Goal: Information Seeking & Learning: Learn about a topic

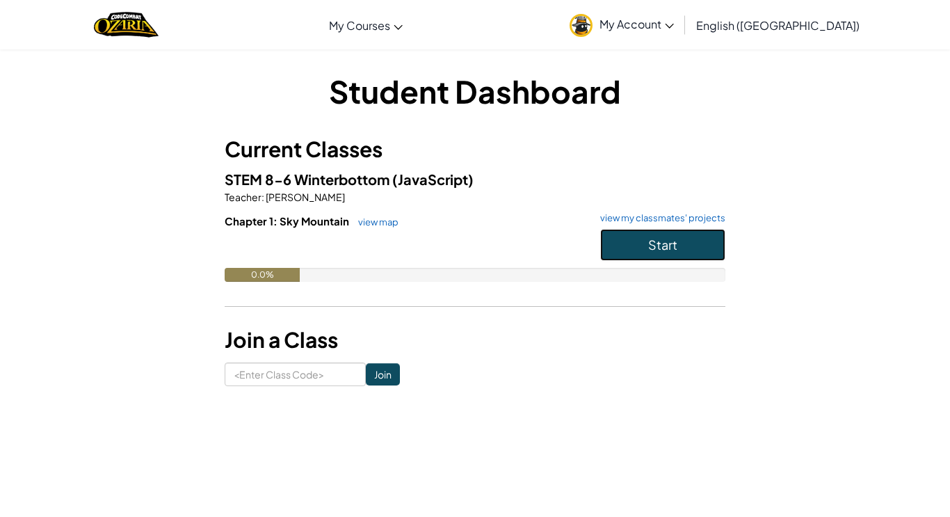
click at [641, 251] on button "Start" at bounding box center [662, 245] width 125 height 32
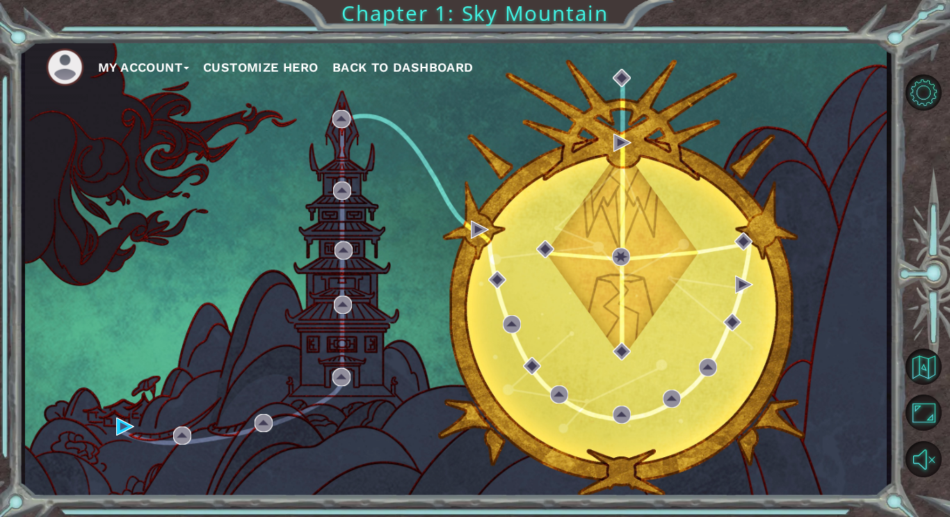
click at [263, 70] on button "Customize Hero" at bounding box center [260, 67] width 115 height 21
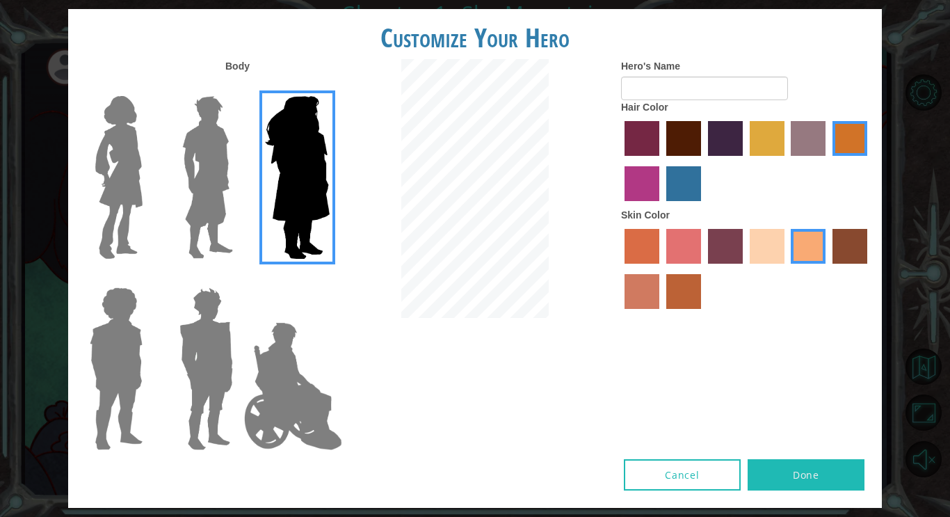
click at [312, 456] on div at bounding box center [294, 363] width 90 height 191
click at [296, 399] on img at bounding box center [293, 385] width 109 height 139
click at [329, 278] on input "Hero Jamie" at bounding box center [329, 278] width 0 height 0
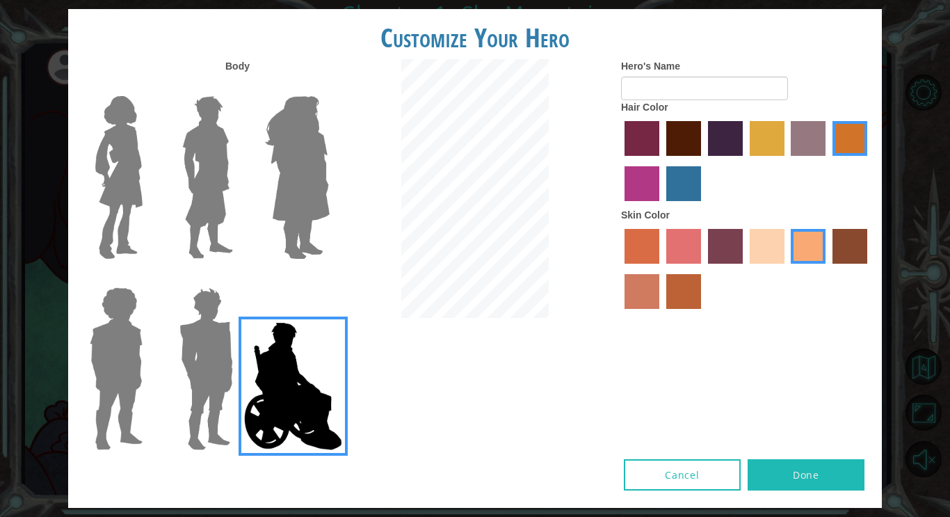
click at [131, 180] on img at bounding box center [119, 177] width 58 height 174
click at [148, 87] on input "Hero Connie" at bounding box center [148, 87] width 0 height 0
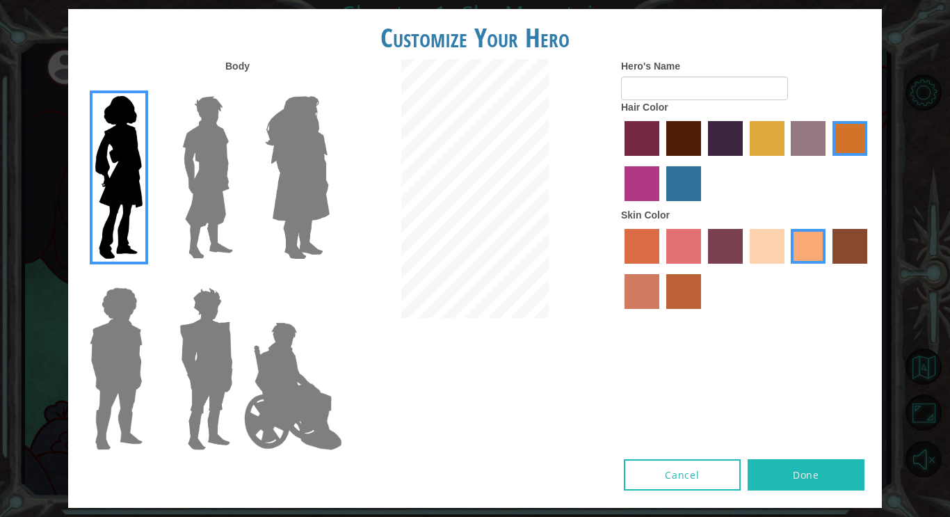
click at [764, 145] on label "tulip tree hair color" at bounding box center [767, 138] width 35 height 35
click at [745, 161] on input "tulip tree hair color" at bounding box center [745, 161] width 0 height 0
click at [764, 259] on label "sandy beach skin color" at bounding box center [767, 246] width 35 height 35
click at [745, 268] on input "sandy beach skin color" at bounding box center [745, 268] width 0 height 0
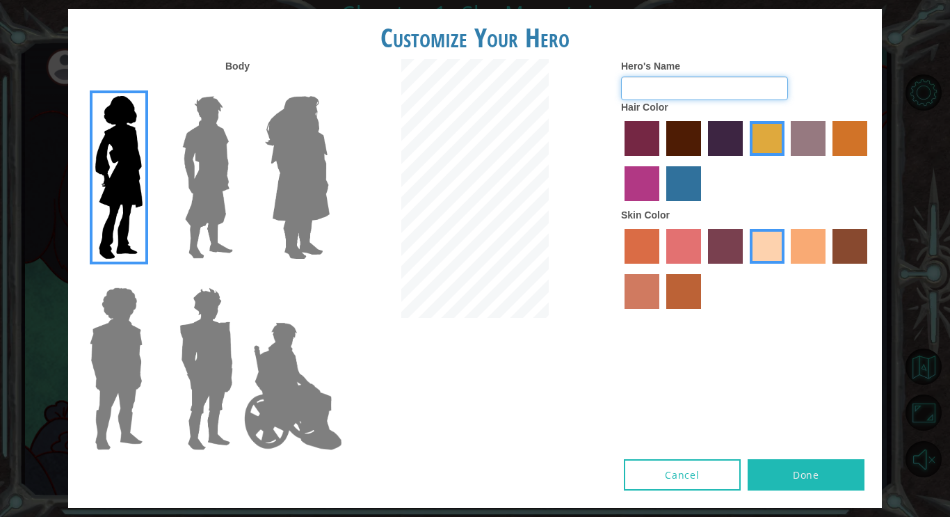
click at [690, 92] on input "Hero's Name" at bounding box center [704, 89] width 167 height 24
type input "Emmarcie"
click at [832, 484] on button "Done" at bounding box center [806, 474] width 117 height 31
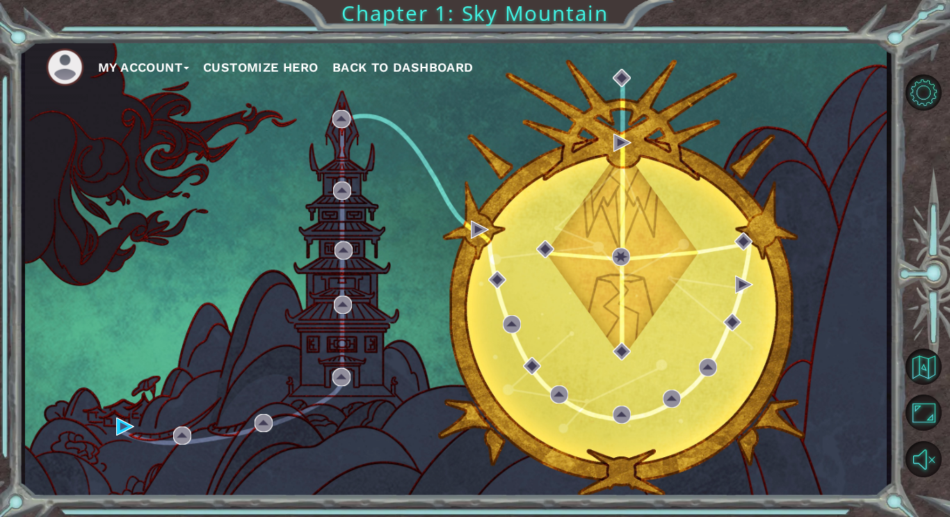
click at [231, 78] on ul "My Account Customize Hero Back to Dashboard" at bounding box center [466, 67] width 841 height 38
click at [225, 69] on button "Customize Hero" at bounding box center [260, 67] width 115 height 21
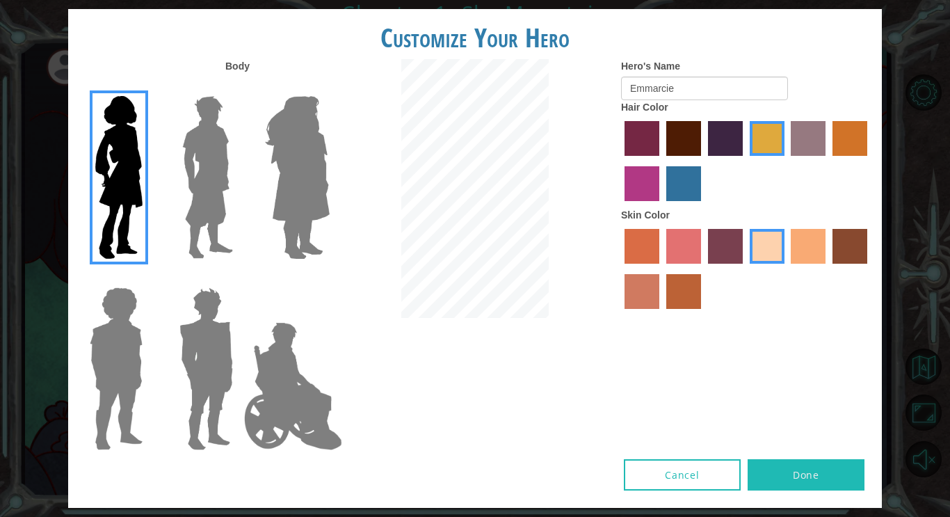
click at [678, 175] on label "lachmara hair color" at bounding box center [683, 183] width 35 height 35
click at [661, 206] on input "lachmara hair color" at bounding box center [661, 206] width 0 height 0
click at [636, 132] on label "paprika hair color" at bounding box center [642, 138] width 35 height 35
click at [620, 161] on input "paprika hair color" at bounding box center [620, 161] width 0 height 0
click at [694, 139] on label "maroon hair color" at bounding box center [683, 138] width 35 height 35
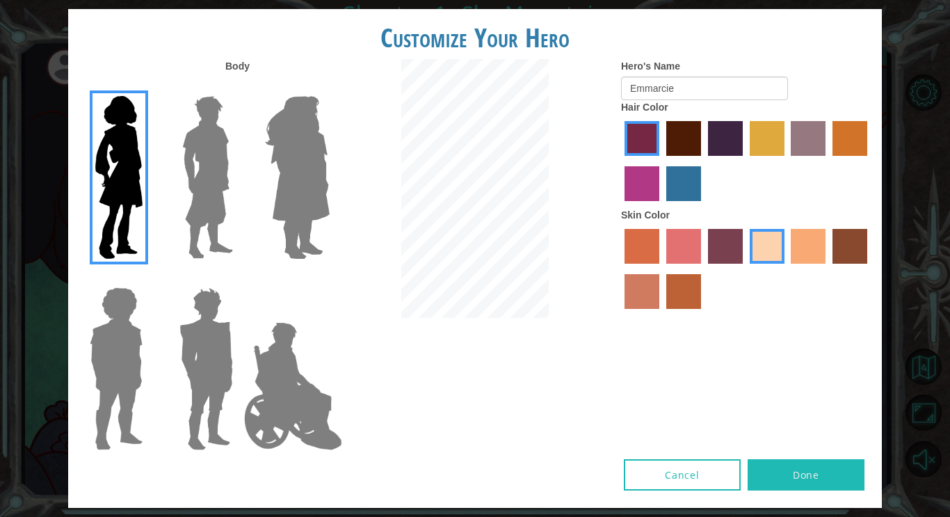
click at [661, 161] on input "maroon hair color" at bounding box center [661, 161] width 0 height 0
click at [769, 139] on label "tulip tree hair color" at bounding box center [767, 138] width 35 height 35
click at [745, 161] on input "tulip tree hair color" at bounding box center [745, 161] width 0 height 0
click at [213, 177] on img at bounding box center [208, 177] width 62 height 174
click at [239, 87] on input "Hero Lars" at bounding box center [239, 87] width 0 height 0
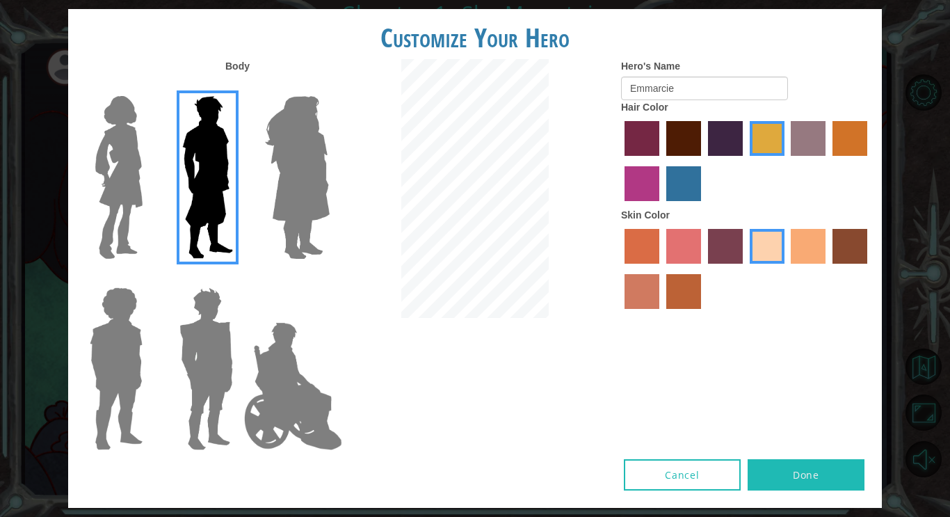
click at [320, 188] on img at bounding box center [297, 177] width 76 height 174
click at [329, 87] on input "Hero Amethyst" at bounding box center [329, 87] width 0 height 0
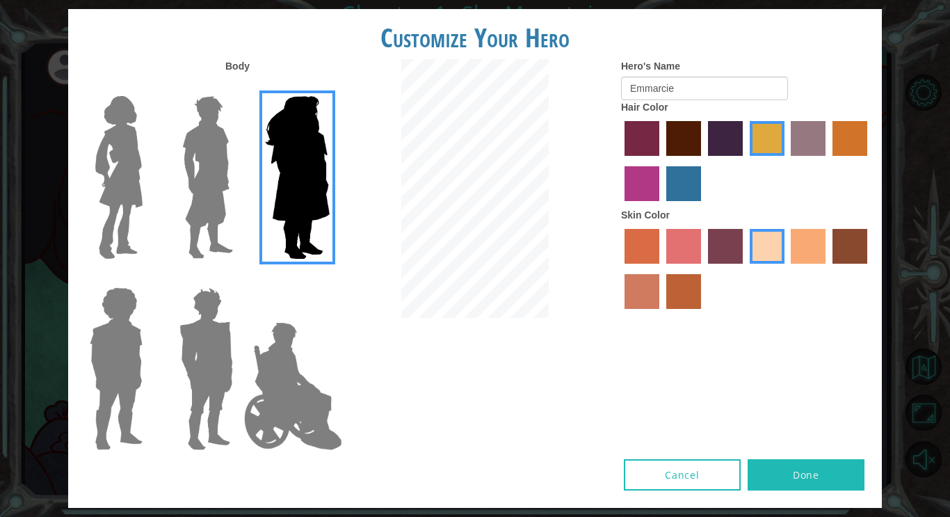
click at [128, 360] on img at bounding box center [116, 369] width 64 height 174
click at [148, 278] on input "Hero Steven" at bounding box center [148, 278] width 0 height 0
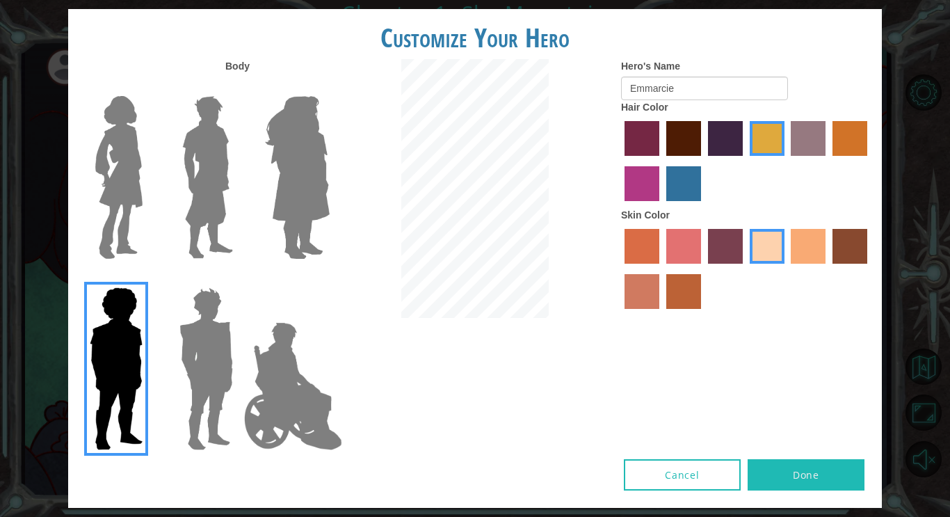
click at [210, 345] on img at bounding box center [206, 369] width 65 height 174
click at [239, 278] on input "Hero Garnet" at bounding box center [239, 278] width 0 height 0
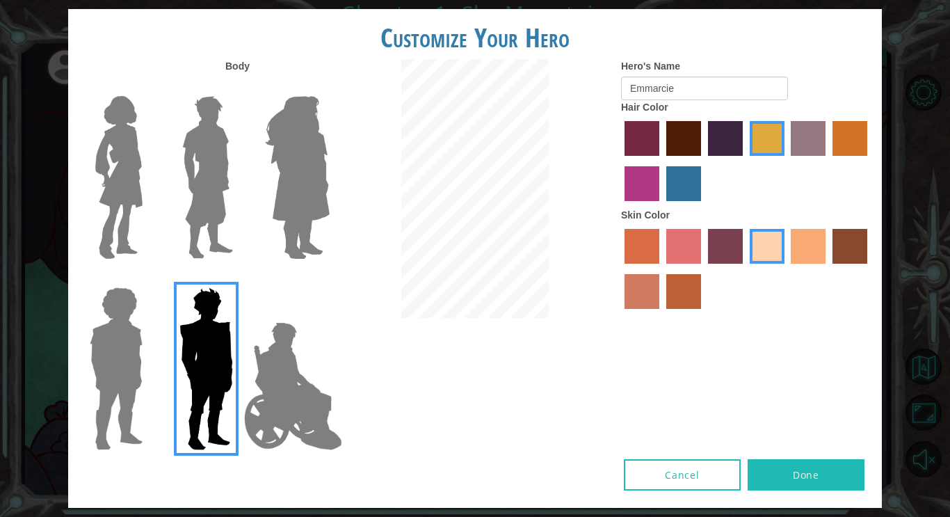
click at [264, 371] on img at bounding box center [293, 385] width 109 height 139
click at [329, 278] on input "Hero Jamie" at bounding box center [329, 278] width 0 height 0
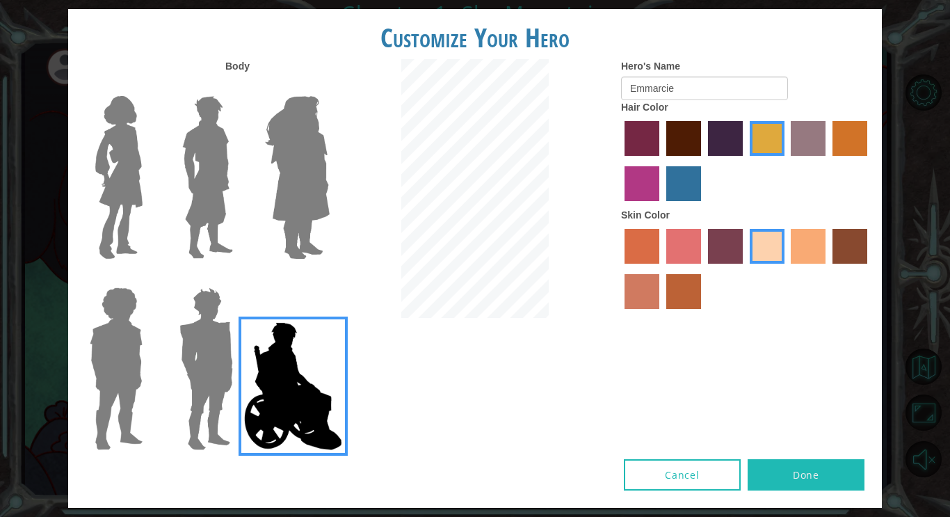
click at [131, 180] on img at bounding box center [119, 177] width 58 height 174
click at [148, 87] on input "Hero Connie" at bounding box center [148, 87] width 0 height 0
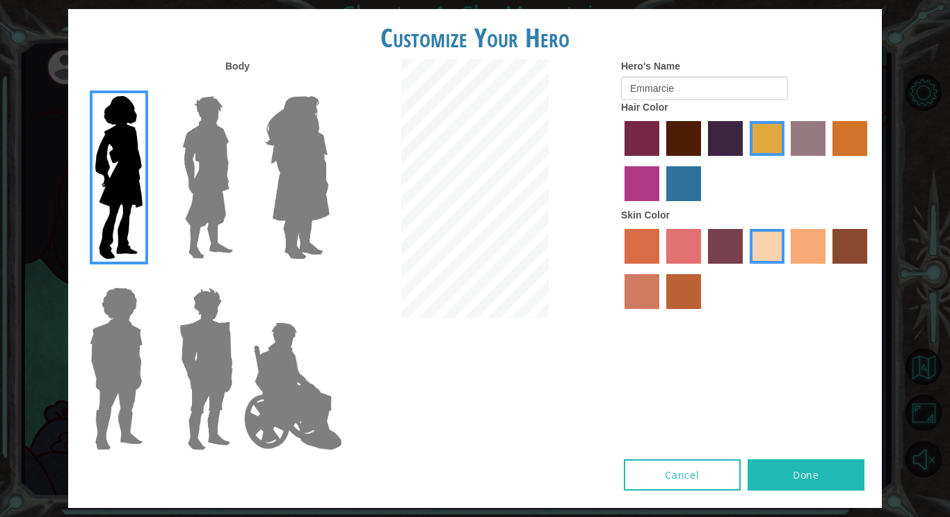
click at [820, 459] on button "Done" at bounding box center [806, 474] width 117 height 31
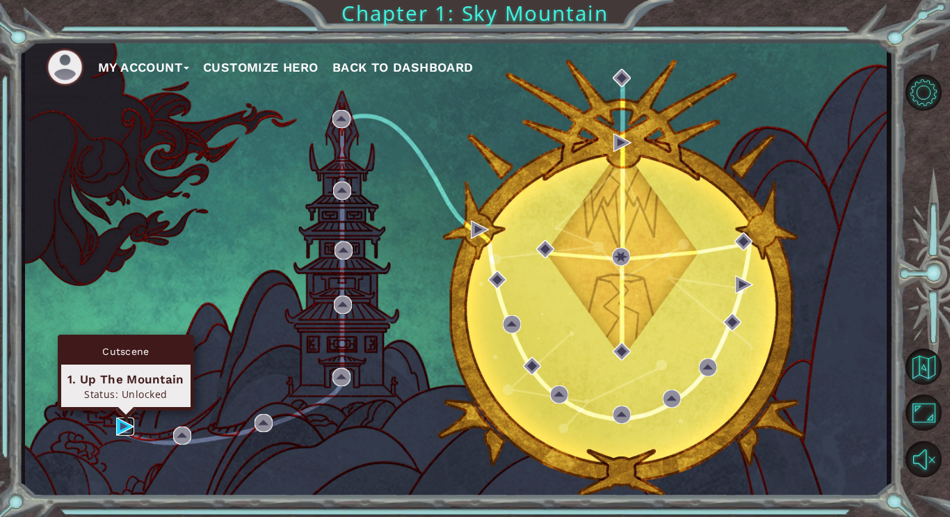
click at [123, 425] on img at bounding box center [125, 426] width 18 height 18
click at [125, 431] on img at bounding box center [125, 426] width 18 height 18
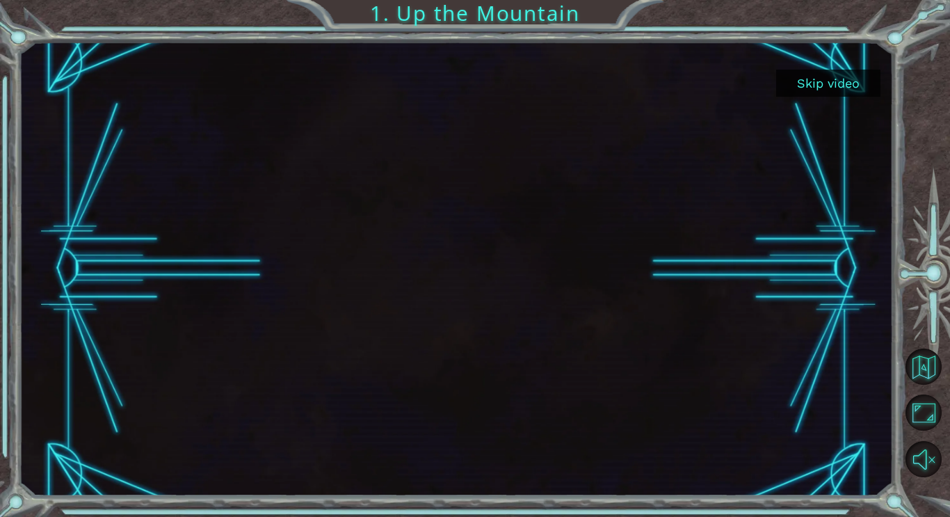
click at [802, 85] on button "Skip video" at bounding box center [828, 83] width 104 height 27
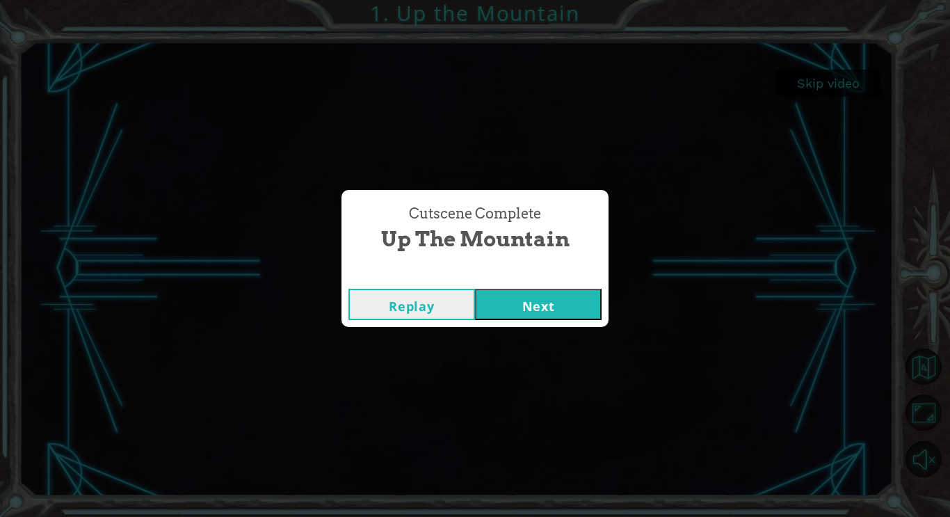
click at [515, 298] on button "Next" at bounding box center [538, 304] width 127 height 31
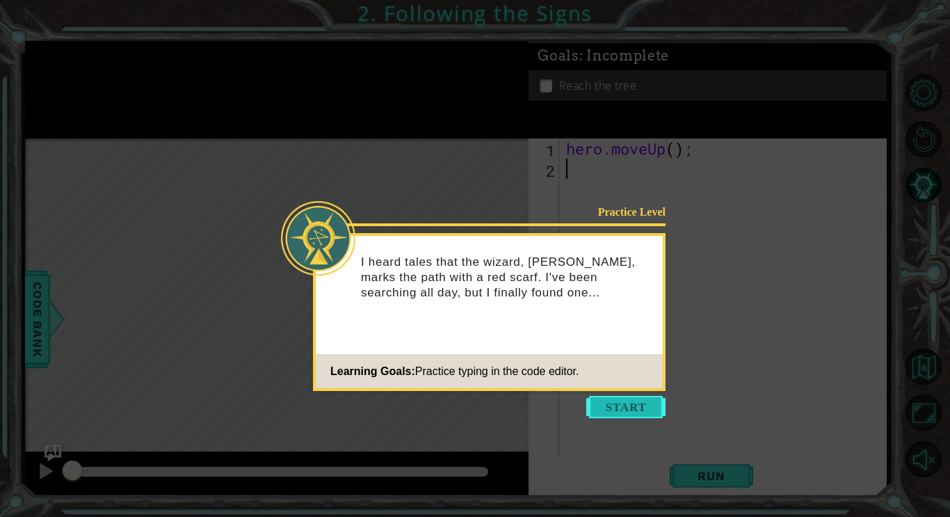
click at [646, 412] on button "Start" at bounding box center [625, 407] width 79 height 22
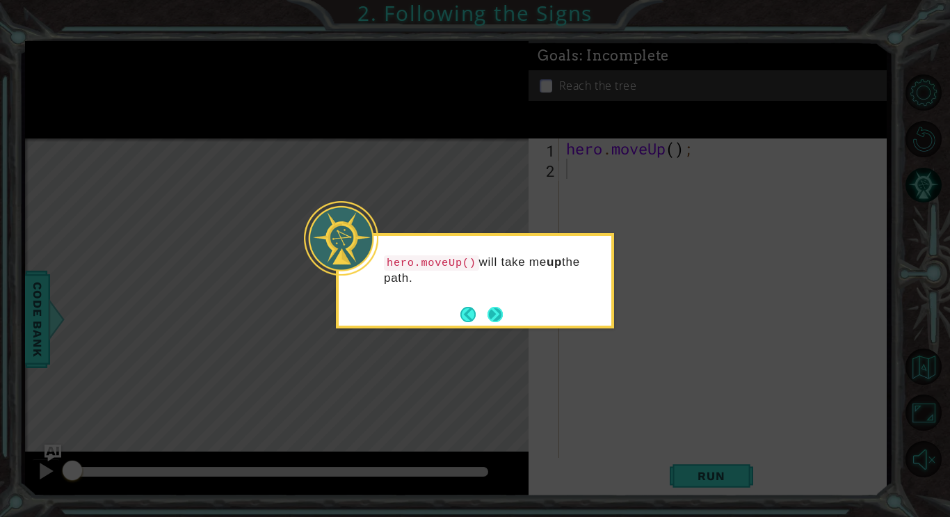
click at [492, 313] on button "Next" at bounding box center [495, 314] width 19 height 19
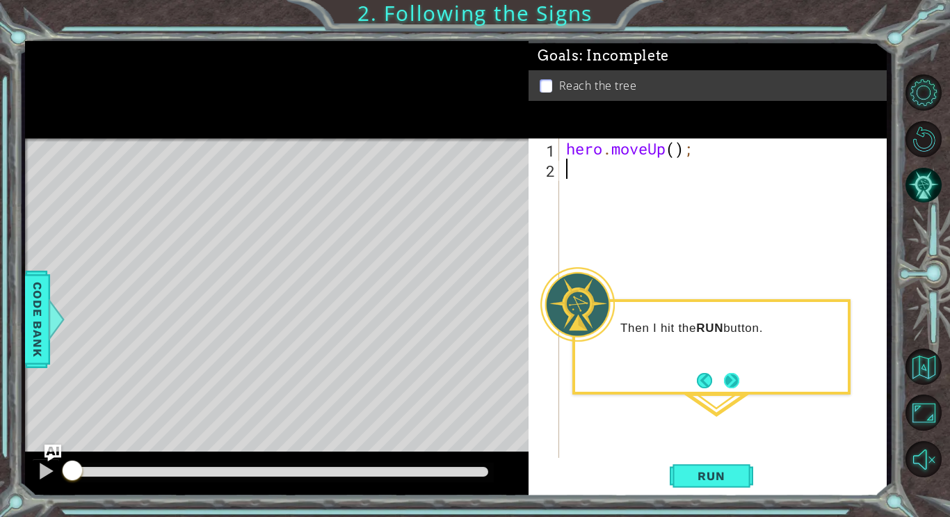
click at [735, 380] on button "Next" at bounding box center [731, 380] width 16 height 16
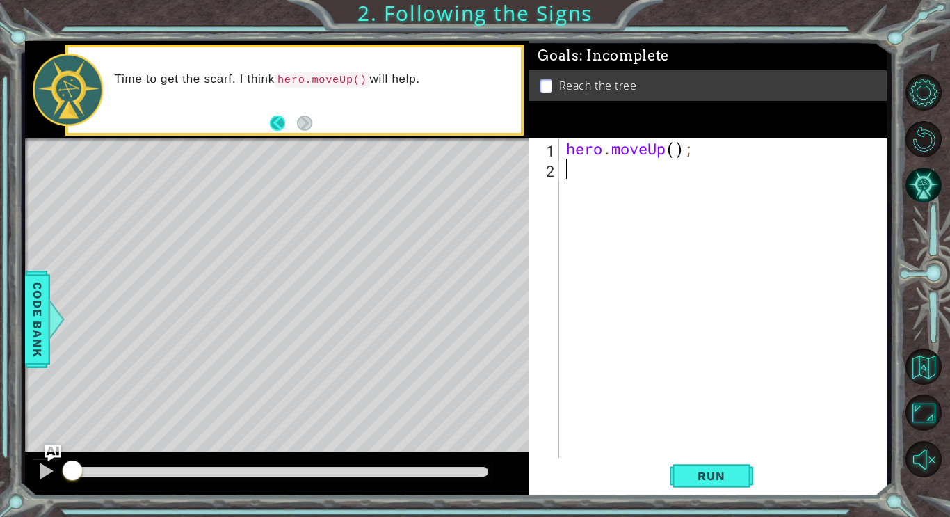
click at [282, 123] on button "Back" at bounding box center [283, 122] width 27 height 15
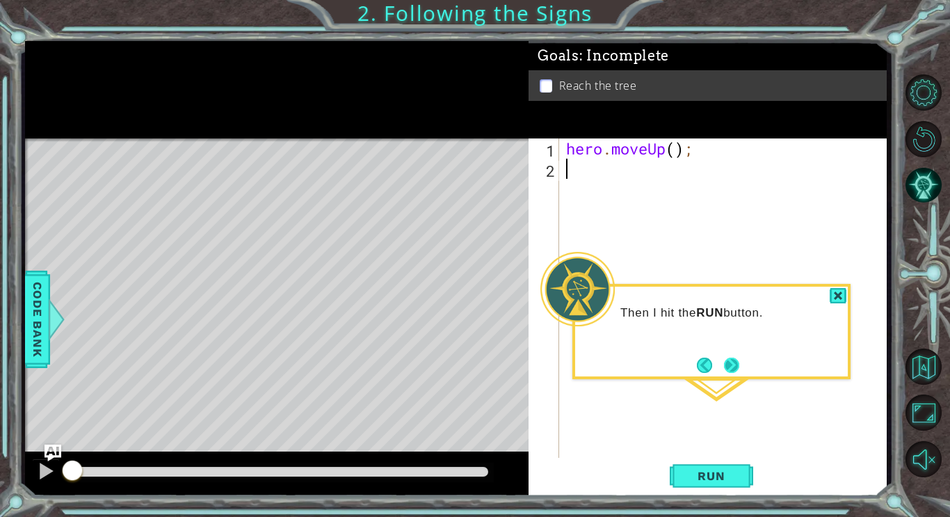
click at [739, 367] on button "Next" at bounding box center [731, 365] width 25 height 25
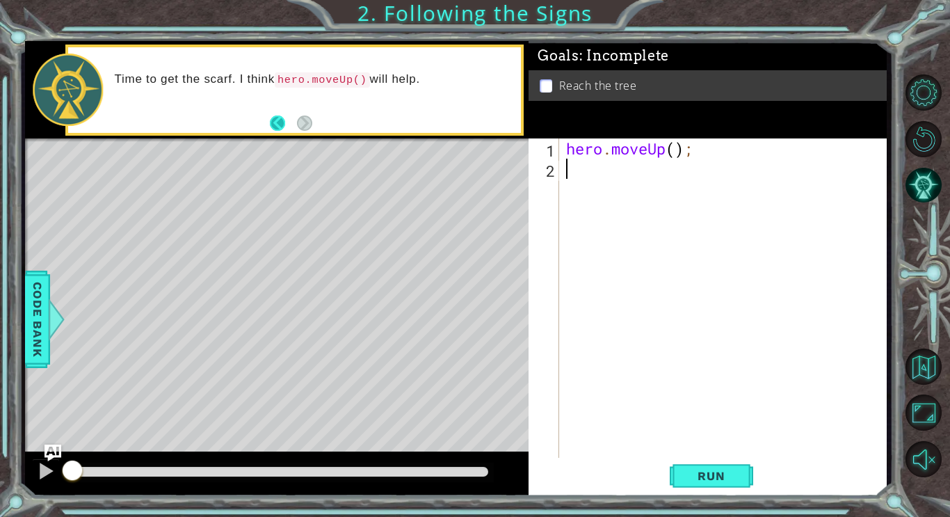
click at [280, 123] on button "Back" at bounding box center [283, 122] width 27 height 15
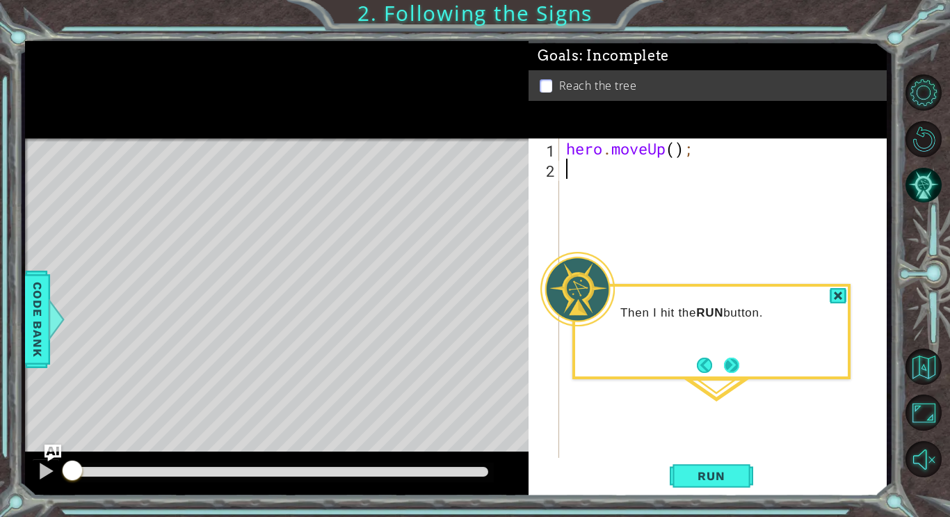
click at [733, 357] on button "Next" at bounding box center [732, 365] width 16 height 16
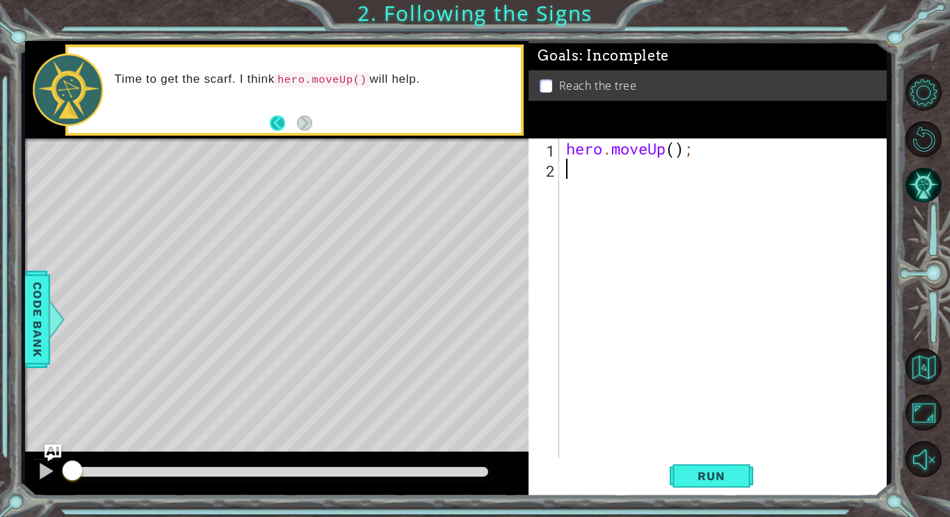
click at [283, 122] on button "Back" at bounding box center [283, 122] width 27 height 15
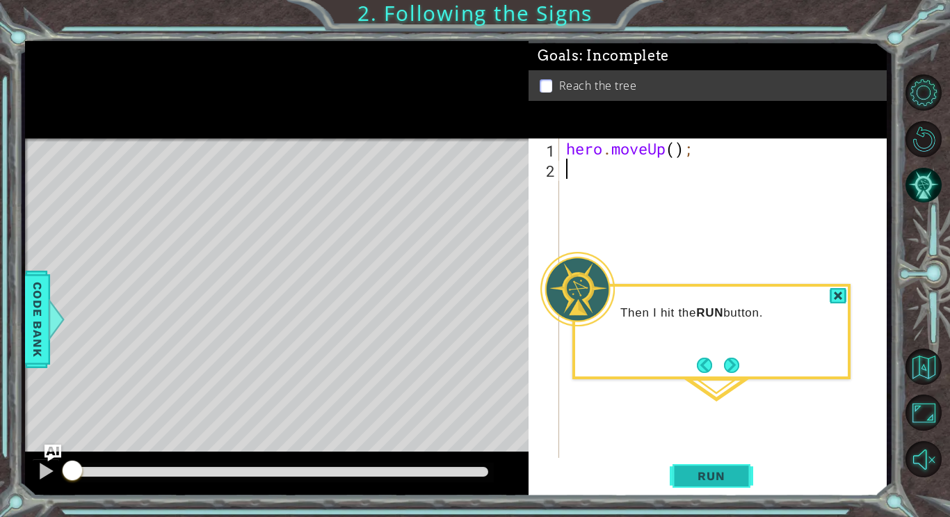
click at [693, 479] on span "Run" at bounding box center [711, 476] width 55 height 14
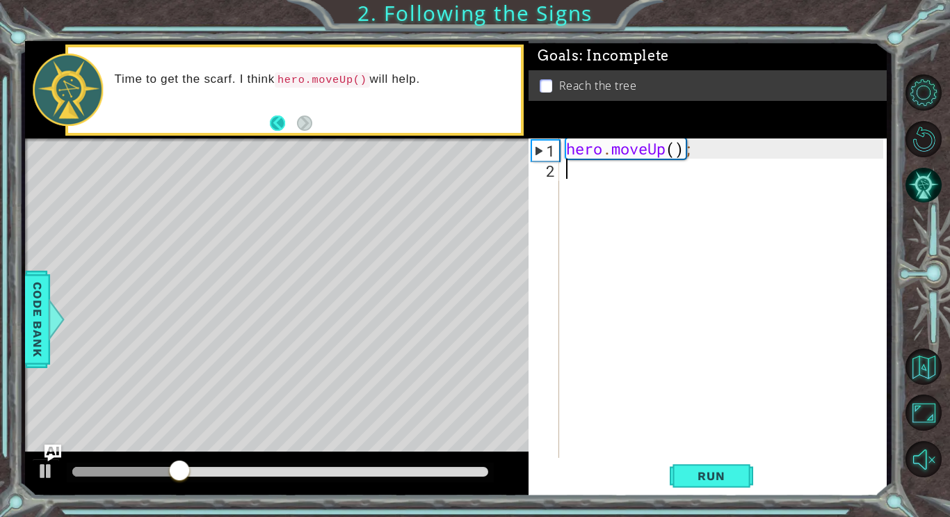
click at [278, 124] on button "Back" at bounding box center [283, 122] width 27 height 15
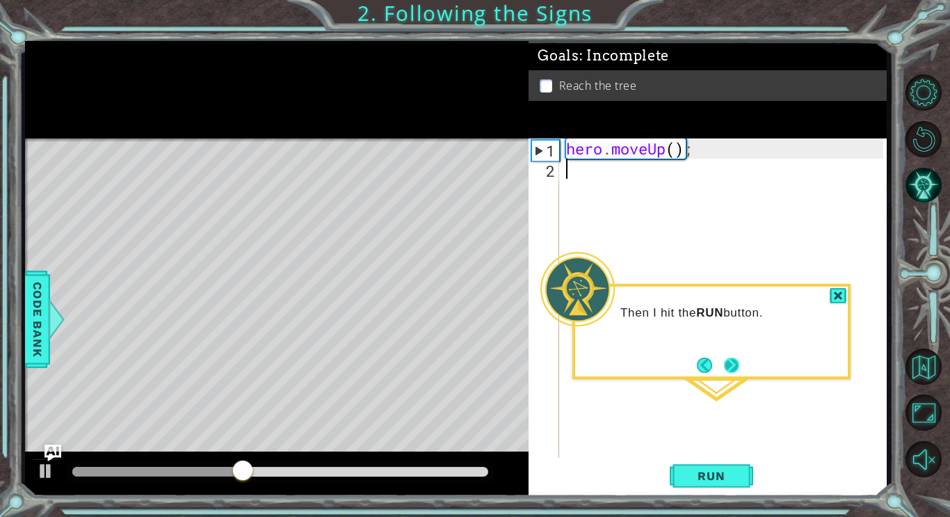
click at [735, 362] on button "Next" at bounding box center [731, 364] width 19 height 19
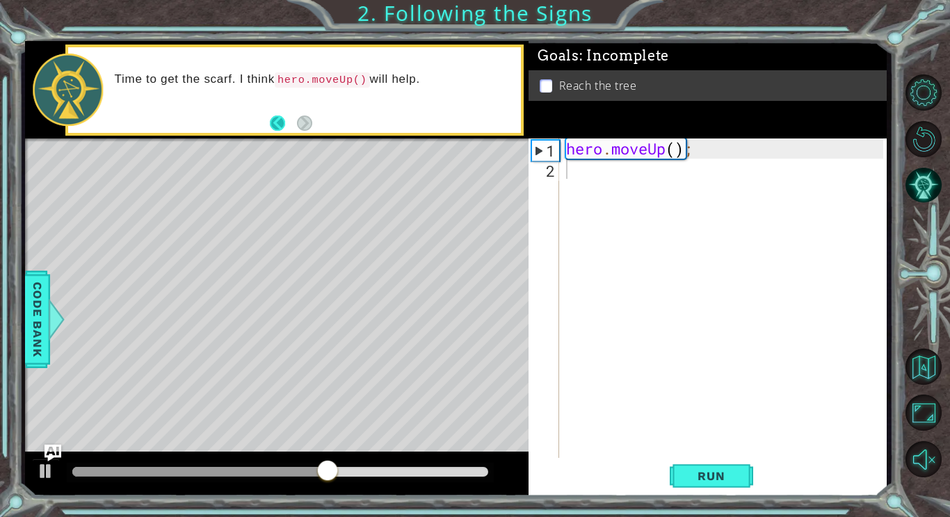
click at [281, 120] on button "Back" at bounding box center [283, 122] width 27 height 15
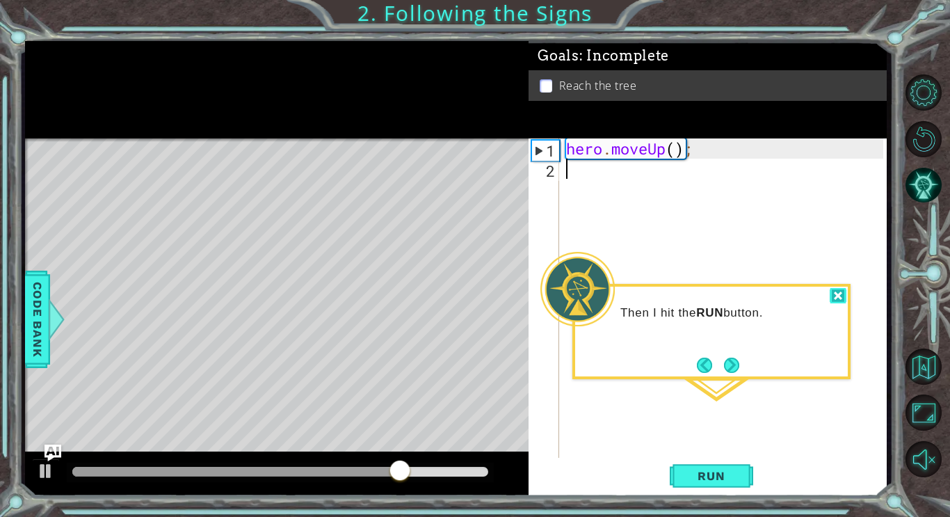
click at [837, 298] on div at bounding box center [838, 296] width 17 height 16
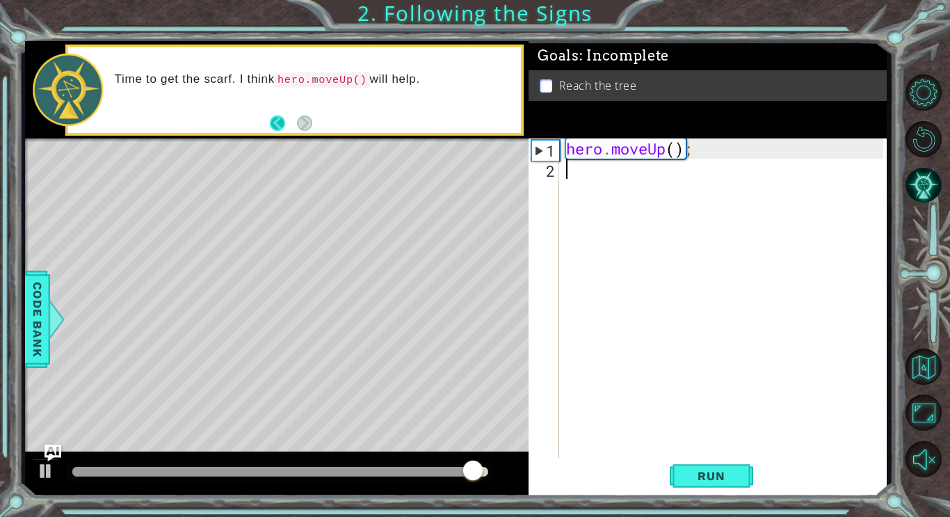
click at [275, 122] on button "Back" at bounding box center [283, 122] width 27 height 15
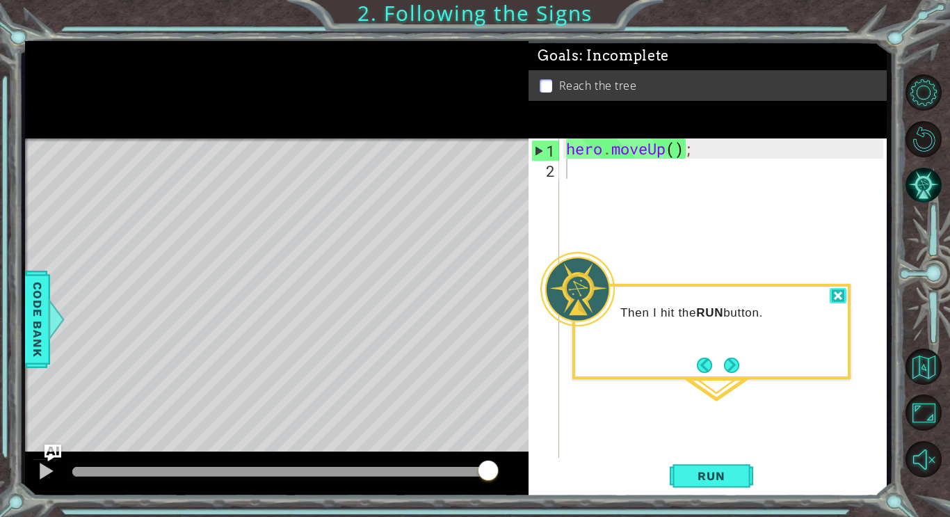
click at [839, 296] on div at bounding box center [838, 296] width 17 height 16
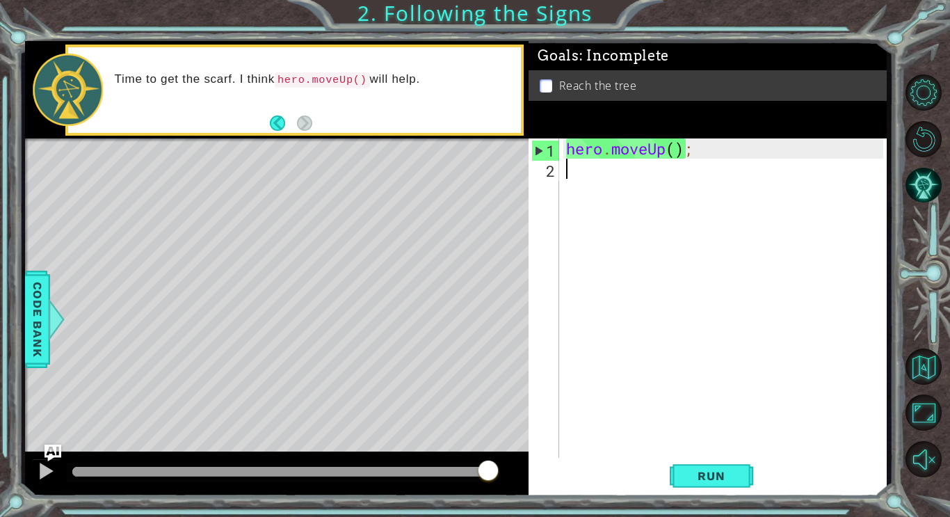
click at [570, 150] on div "hero . moveUp ( ) ;" at bounding box center [726, 319] width 327 height 363
type textarea "hero.moveUp();"
drag, startPoint x: 570, startPoint y: 150, endPoint x: 682, endPoint y: 154, distance: 112.1
click at [682, 154] on div "hero . moveUp ( ) ;" at bounding box center [726, 319] width 327 height 363
click at [625, 178] on div "hero . moveUp ( ) ;" at bounding box center [726, 319] width 327 height 363
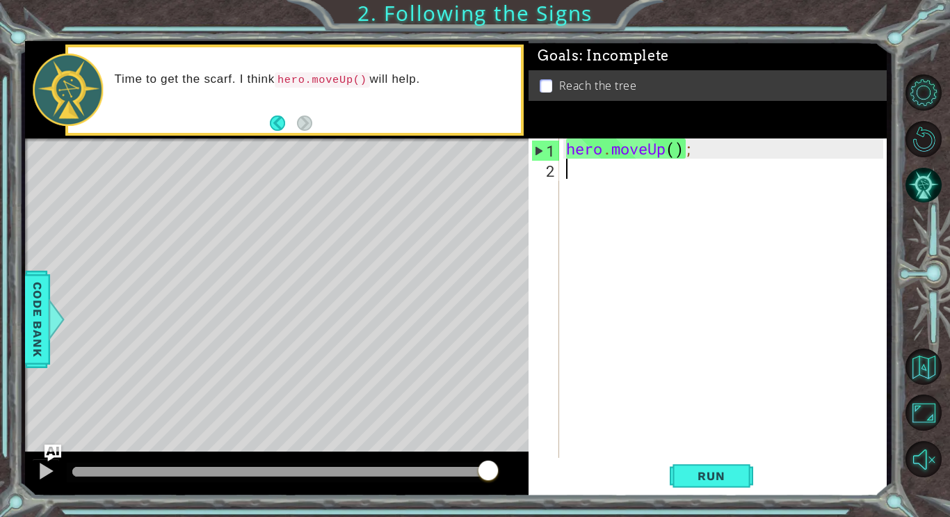
paste textarea "hero.moveUp();"
type textarea "hero.moveUp();"
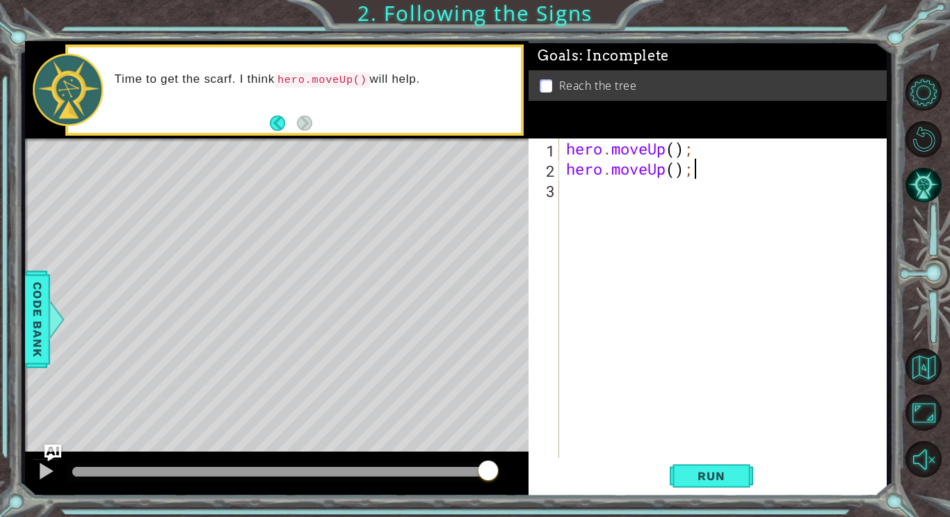
click at [579, 195] on div "hero . moveUp ( ) ; hero . moveUp ( ) ;" at bounding box center [726, 319] width 327 height 363
paste textarea "hero.moveUp();"
type textarea "hero.moveUp();"
click at [724, 466] on button "Run" at bounding box center [711, 475] width 83 height 35
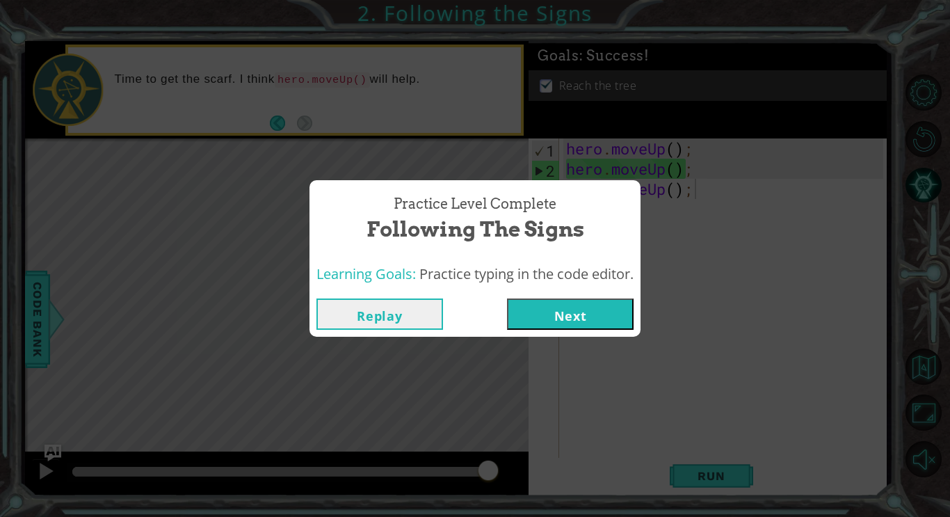
click at [559, 319] on button "Next" at bounding box center [570, 313] width 127 height 31
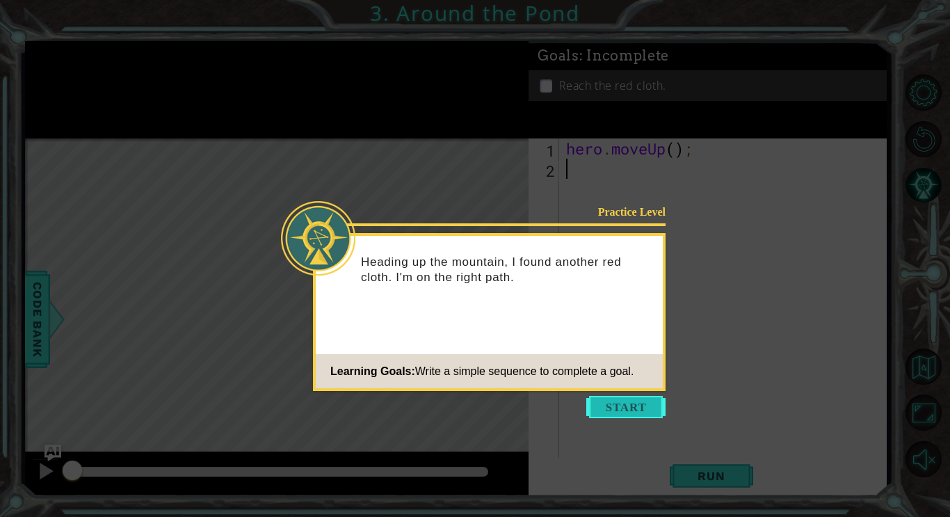
click at [638, 402] on button "Start" at bounding box center [625, 407] width 79 height 22
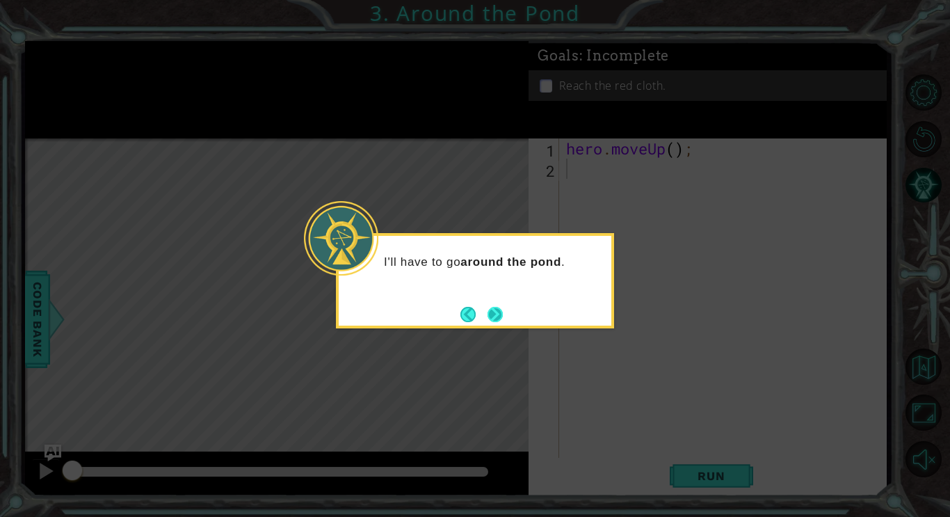
click at [505, 314] on button "Next" at bounding box center [495, 314] width 19 height 19
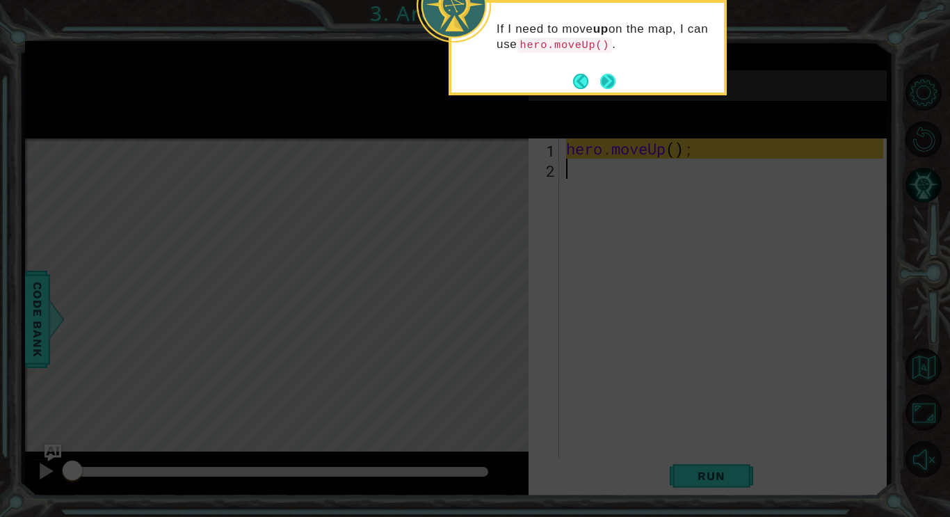
click at [604, 73] on button "Next" at bounding box center [608, 81] width 22 height 22
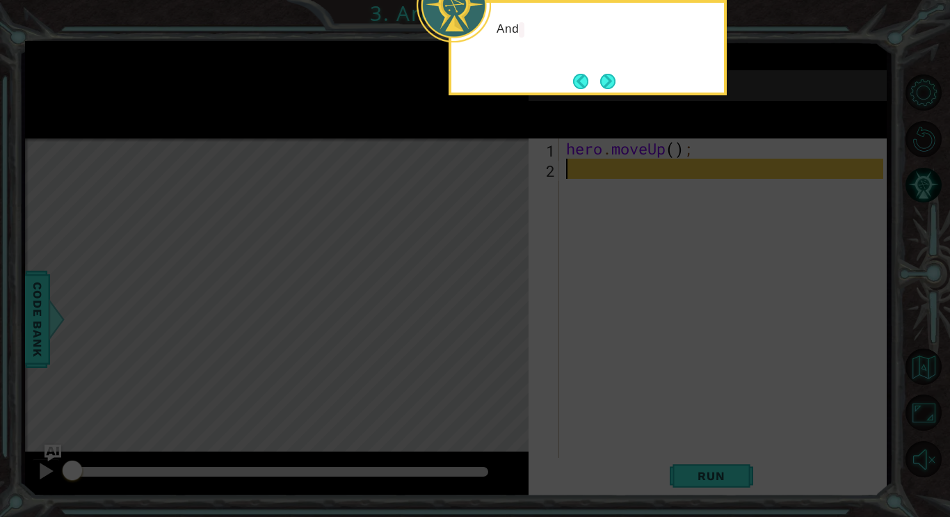
click at [604, 73] on button "Next" at bounding box center [608, 81] width 16 height 16
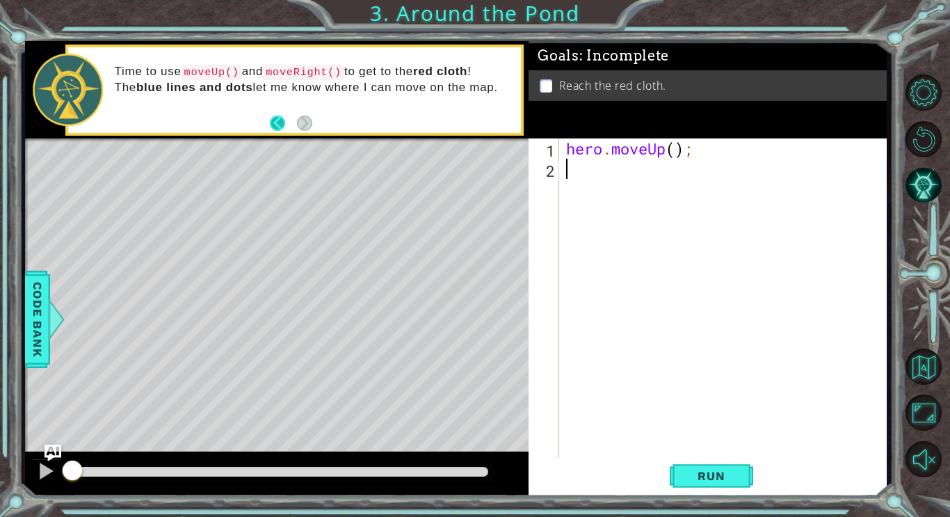
click at [278, 126] on button "Back" at bounding box center [283, 122] width 27 height 15
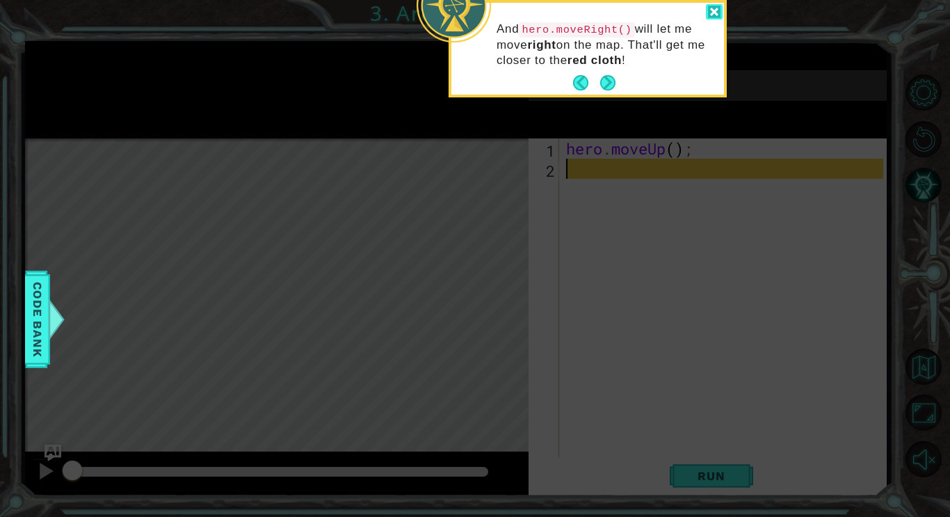
click at [710, 13] on div at bounding box center [714, 12] width 17 height 16
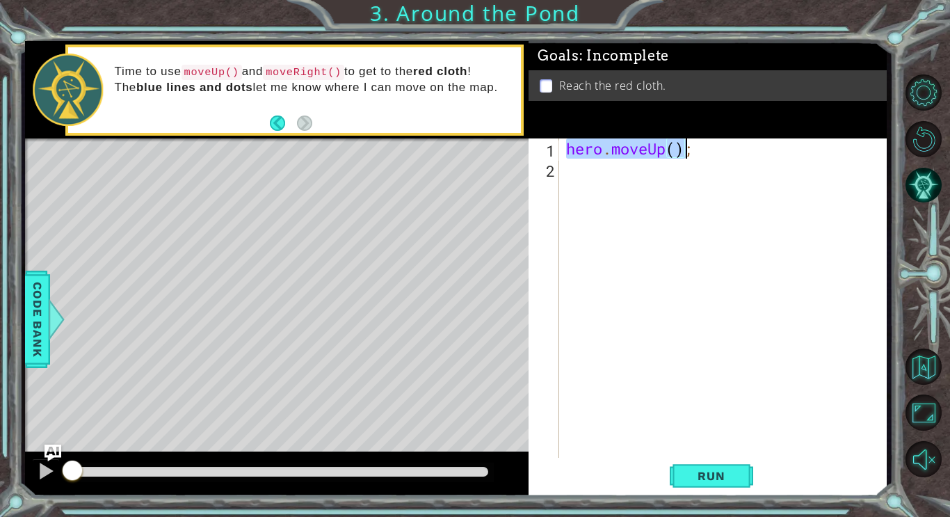
drag, startPoint x: 568, startPoint y: 151, endPoint x: 693, endPoint y: 154, distance: 125.2
click at [693, 154] on div "hero . moveUp ( ) ;" at bounding box center [726, 319] width 327 height 363
type textarea "hero.moveUp();"
click at [693, 153] on div "hero . moveUp ( ) ;" at bounding box center [723, 299] width 320 height 323
click at [592, 167] on div "hero . moveUp ( ) ;" at bounding box center [726, 319] width 327 height 363
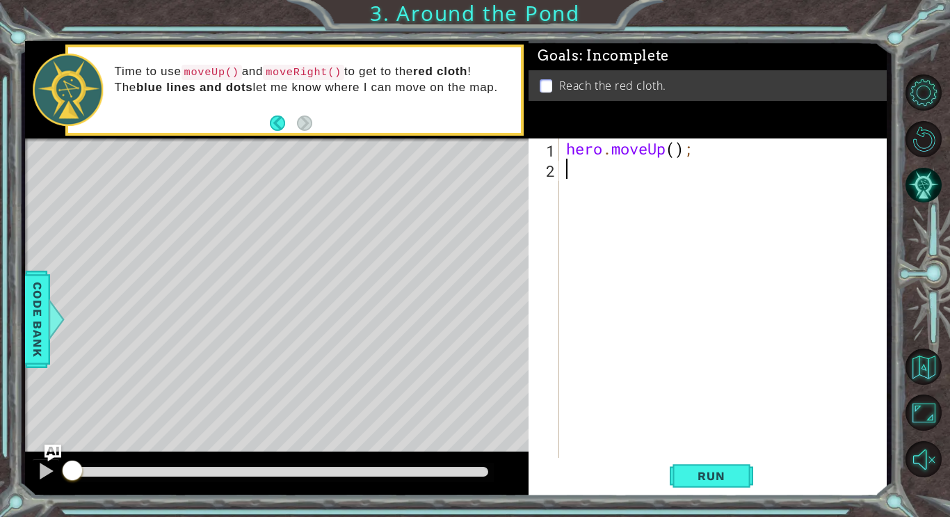
paste textarea "hero.moveUp();"
type textarea "hero.moveUp();"
click at [579, 202] on div "hero . moveUp ( ) ; hero . moveUp ( ) ;" at bounding box center [726, 319] width 327 height 363
paste textarea "hero.moveUp();"
type textarea "hero.moveUp();"
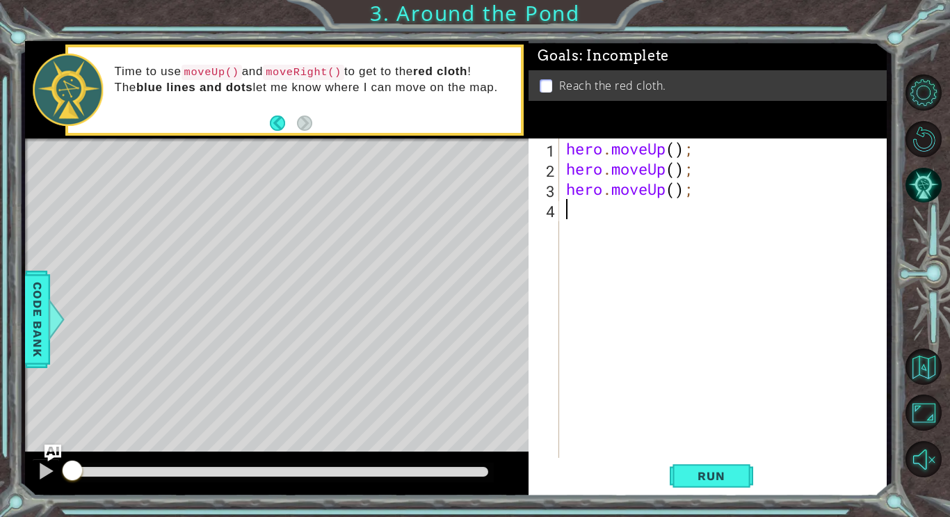
click at [582, 216] on div "hero . moveUp ( ) ; hero . moveUp ( ) ; hero . moveUp ( ) ;" at bounding box center [726, 319] width 327 height 363
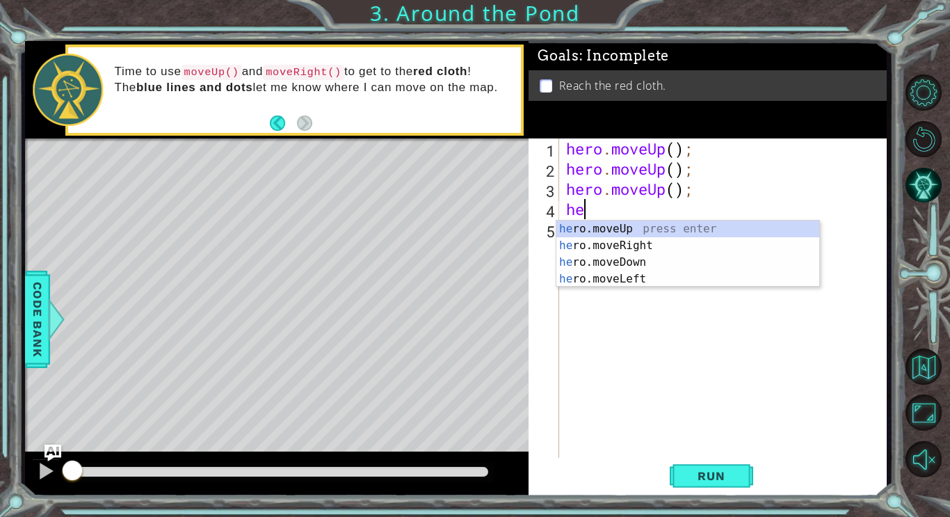
scroll to position [0, 1]
type textarea "hero"
click at [611, 245] on div "hero .moveUp press enter hero .moveRight press enter hero .moveDown press enter…" at bounding box center [687, 270] width 263 height 100
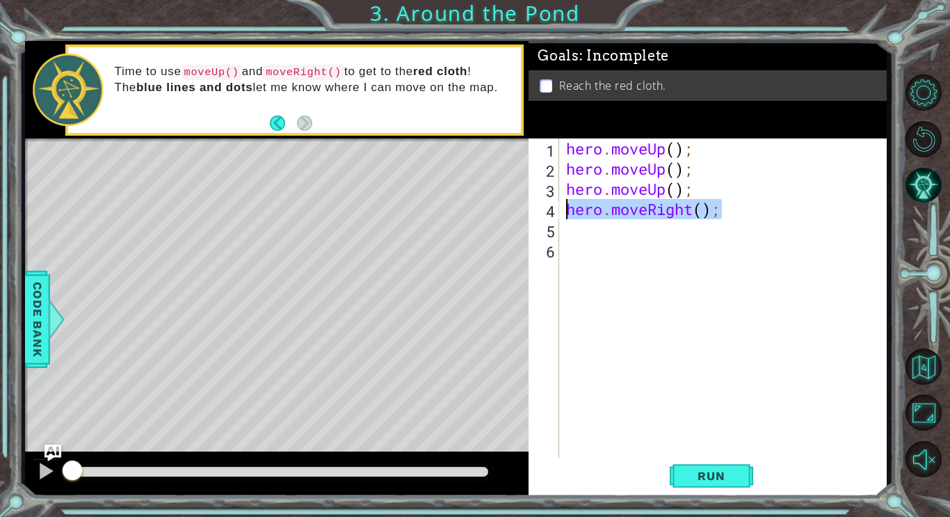
drag, startPoint x: 721, startPoint y: 214, endPoint x: 563, endPoint y: 213, distance: 157.9
click at [563, 213] on div "hero . moveUp ( ) ; hero . moveUp ( ) ; hero . moveUp ( ) ; hero . moveRight ( …" at bounding box center [726, 319] width 327 height 363
type textarea "hero.moveRight();"
click at [572, 232] on div "hero . moveUp ( ) ; hero . moveUp ( ) ; hero . moveUp ( ) ; hero . moveRight ( …" at bounding box center [726, 319] width 327 height 363
paste textarea "hero.moveRight();"
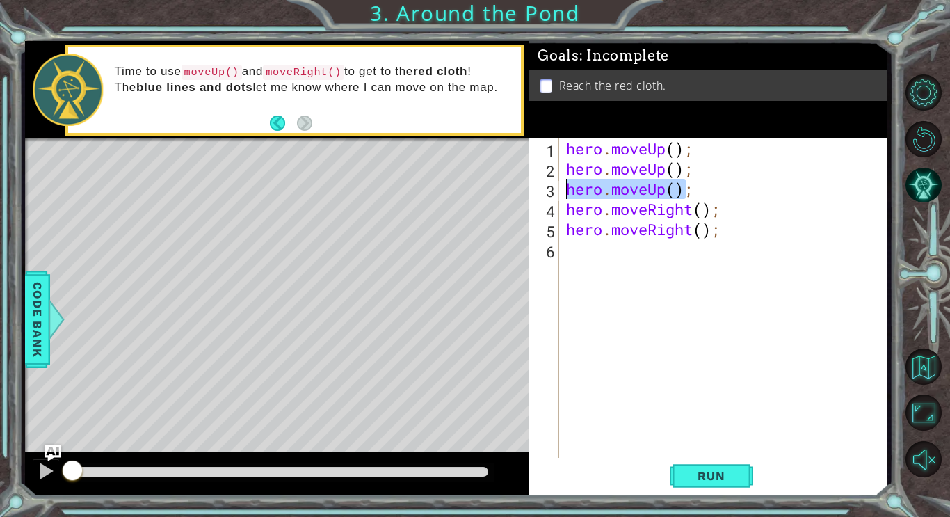
drag, startPoint x: 687, startPoint y: 190, endPoint x: 567, endPoint y: 191, distance: 120.3
click at [567, 191] on div "hero . moveUp ( ) ; hero . moveUp ( ) ; hero . moveUp ( ) ; hero . moveRight ( …" at bounding box center [726, 319] width 327 height 363
type textarea ";"
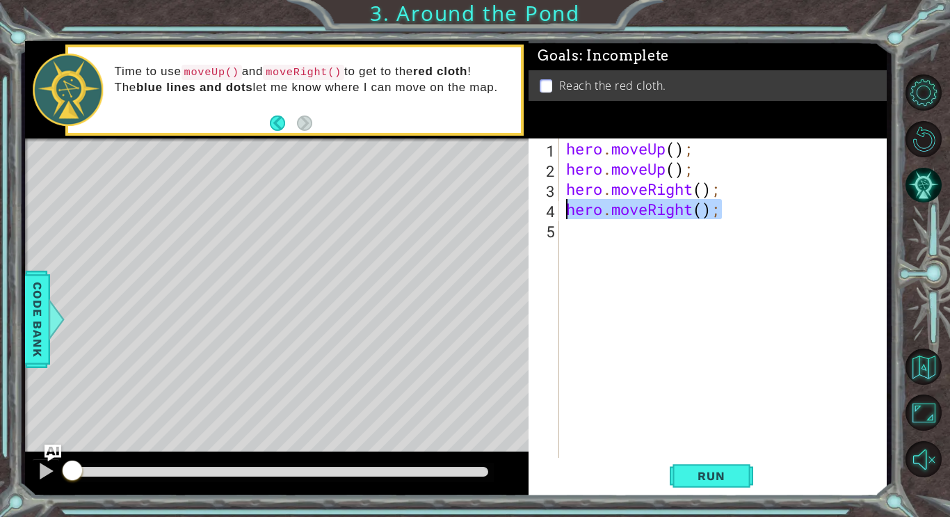
drag, startPoint x: 726, startPoint y: 211, endPoint x: 561, endPoint y: 210, distance: 164.9
click at [561, 210] on div "hero.moveUp(); 1 2 3 4 5 hero . moveUp ( ) ; hero . moveUp ( ) ; hero . moveRig…" at bounding box center [706, 299] width 355 height 323
type textarea "hero.moveRight();"
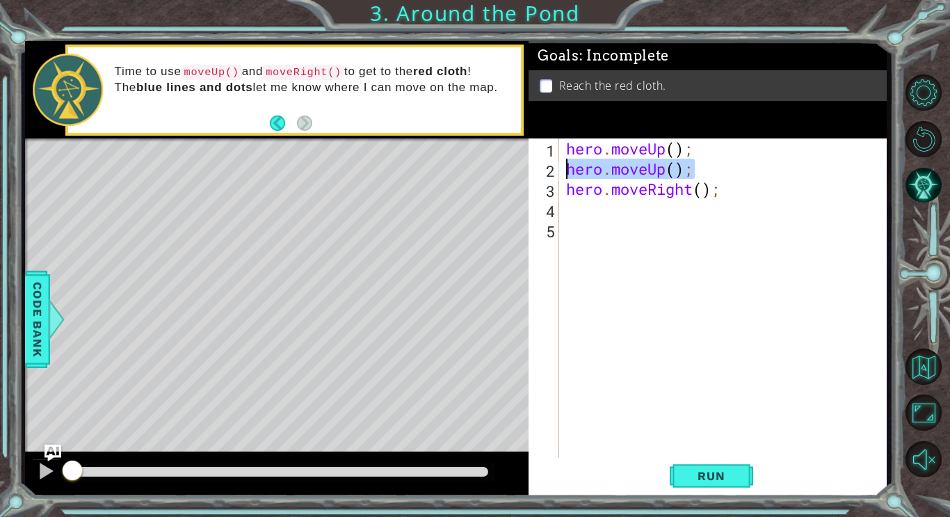
drag, startPoint x: 692, startPoint y: 170, endPoint x: 566, endPoint y: 167, distance: 125.9
click at [566, 167] on div "hero . moveUp ( ) ; hero . moveUp ( ) ; hero . moveRight ( ) ;" at bounding box center [726, 319] width 327 height 363
type textarea "hero.moveUp();"
click at [579, 215] on div "hero . moveUp ( ) ; hero . moveUp ( ) ; hero . moveRight ( ) ;" at bounding box center [726, 319] width 327 height 363
paste textarea "hero.moveUp();"
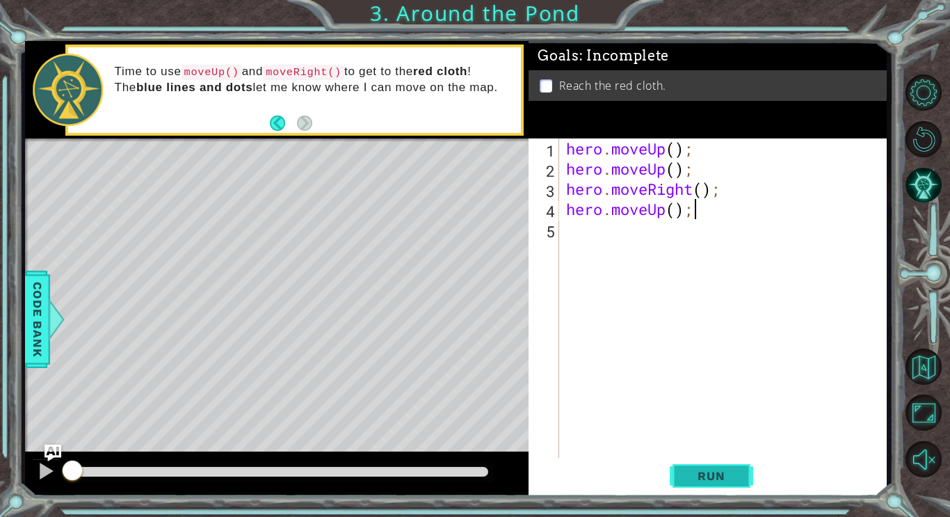
type textarea "hero.moveUp();"
click at [724, 471] on span "Run" at bounding box center [711, 476] width 55 height 14
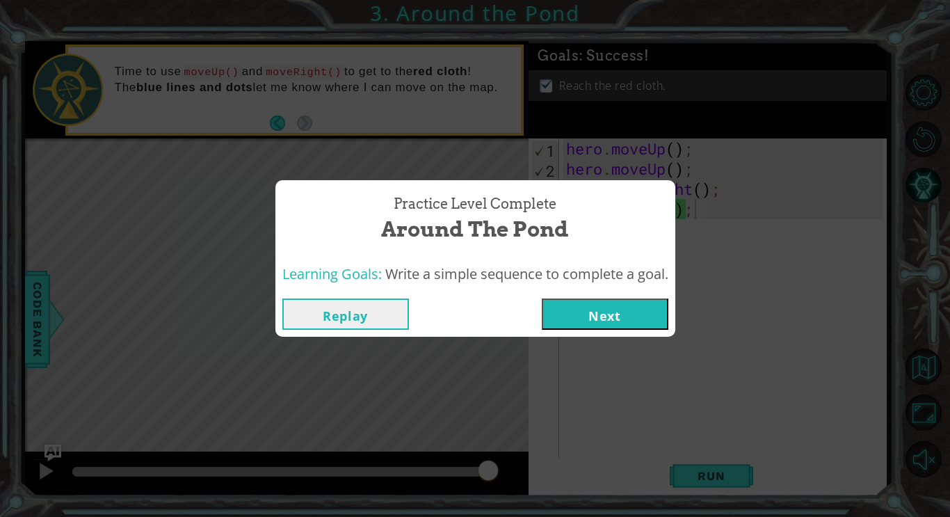
click at [621, 317] on button "Next" at bounding box center [605, 313] width 127 height 31
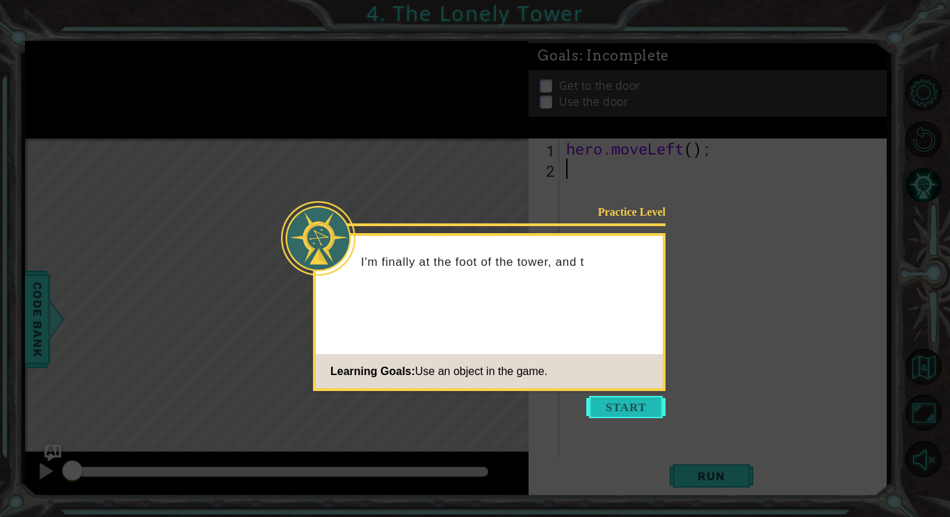
click at [625, 403] on button "Start" at bounding box center [625, 407] width 79 height 22
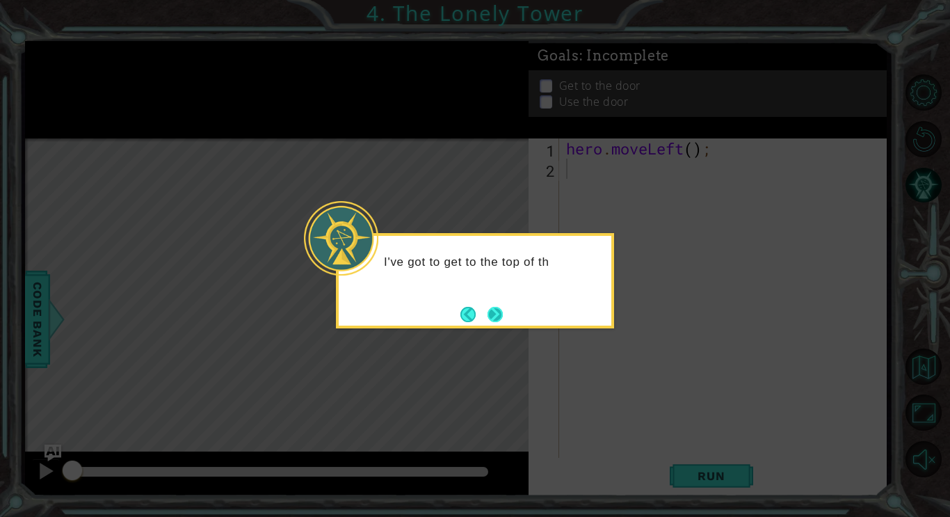
click at [490, 312] on button "Next" at bounding box center [495, 314] width 18 height 18
click at [490, 312] on button "Next" at bounding box center [495, 314] width 23 height 23
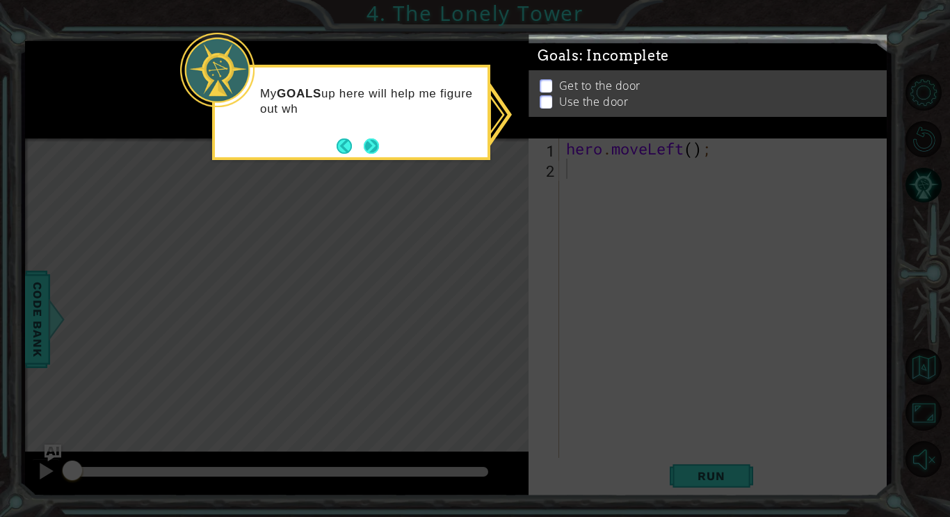
click at [373, 141] on button "Next" at bounding box center [372, 146] width 24 height 24
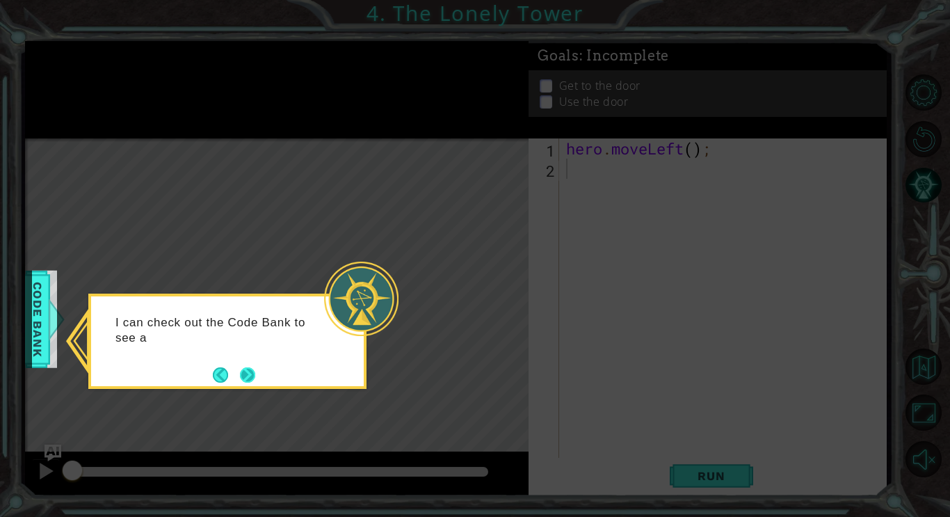
click at [247, 369] on button "Next" at bounding box center [247, 375] width 16 height 16
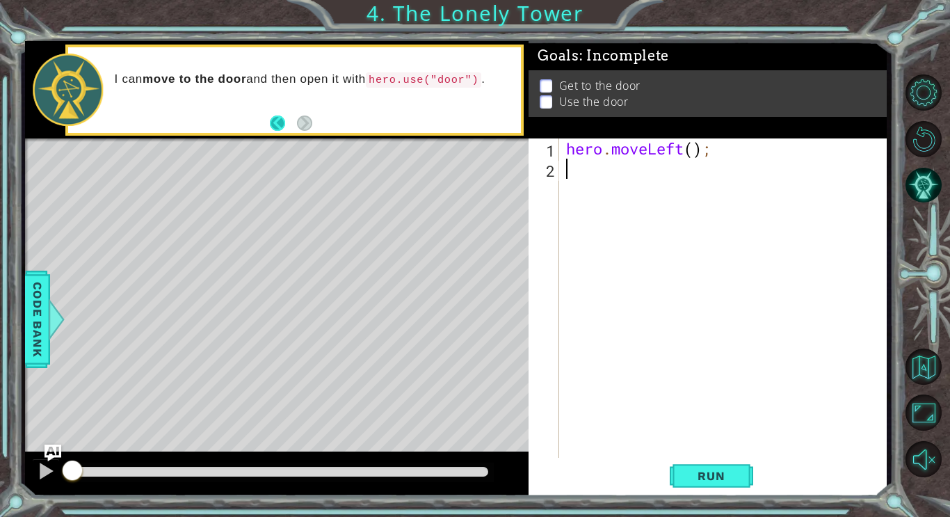
click at [273, 119] on button "Back" at bounding box center [283, 122] width 27 height 15
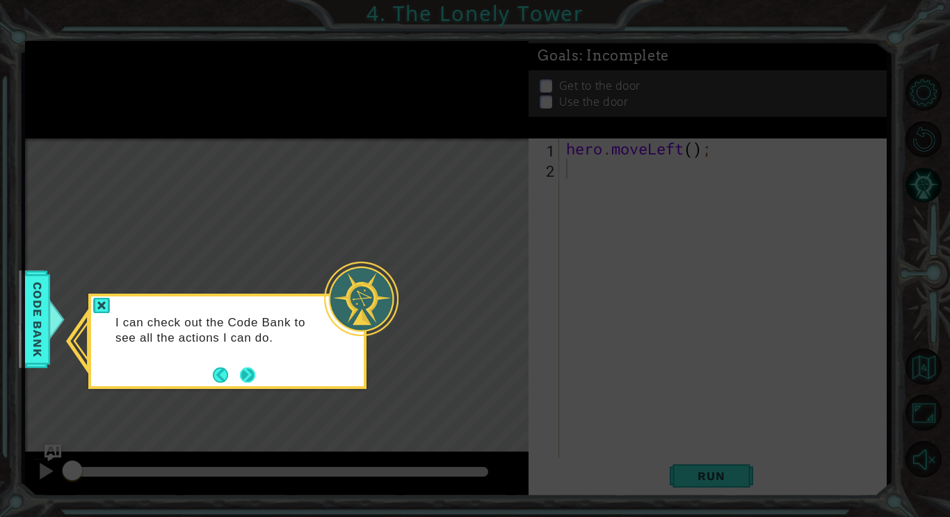
click at [248, 368] on button "Next" at bounding box center [247, 375] width 26 height 26
